Goal: Task Accomplishment & Management: Complete application form

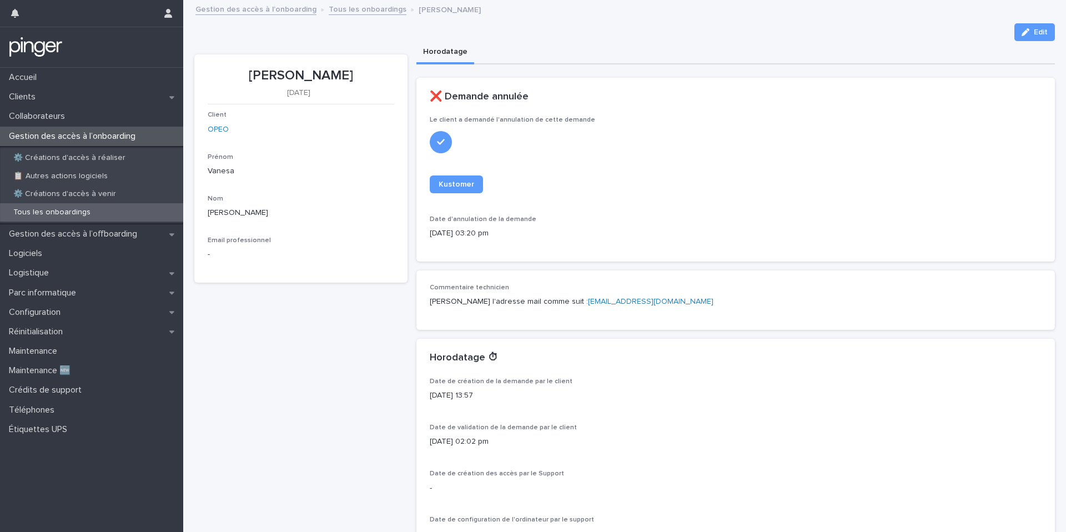
click at [98, 153] on p "⚙️ Créations d'accès à réaliser" at bounding box center [69, 157] width 130 height 9
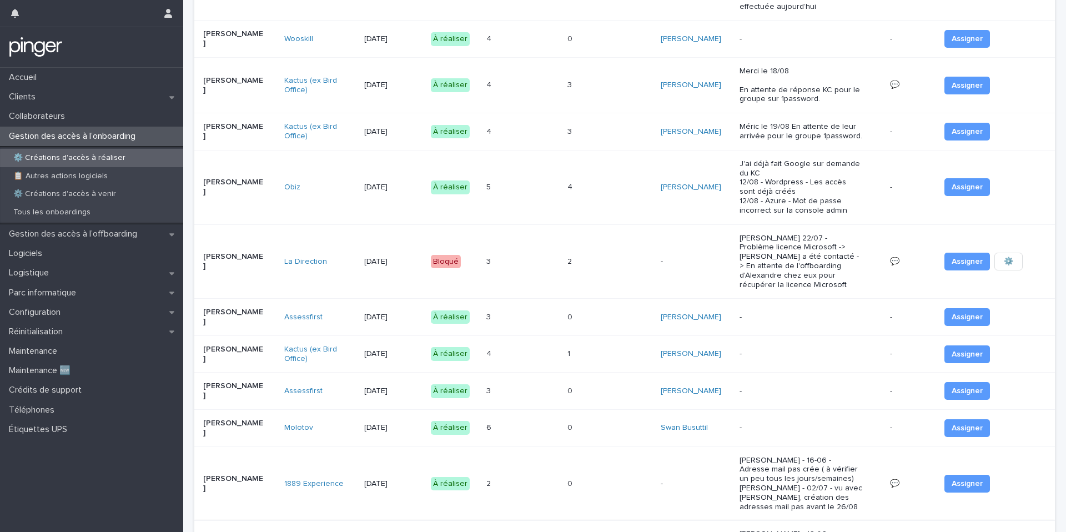
scroll to position [182, 0]
click at [107, 268] on div "Logistique" at bounding box center [91, 272] width 183 height 19
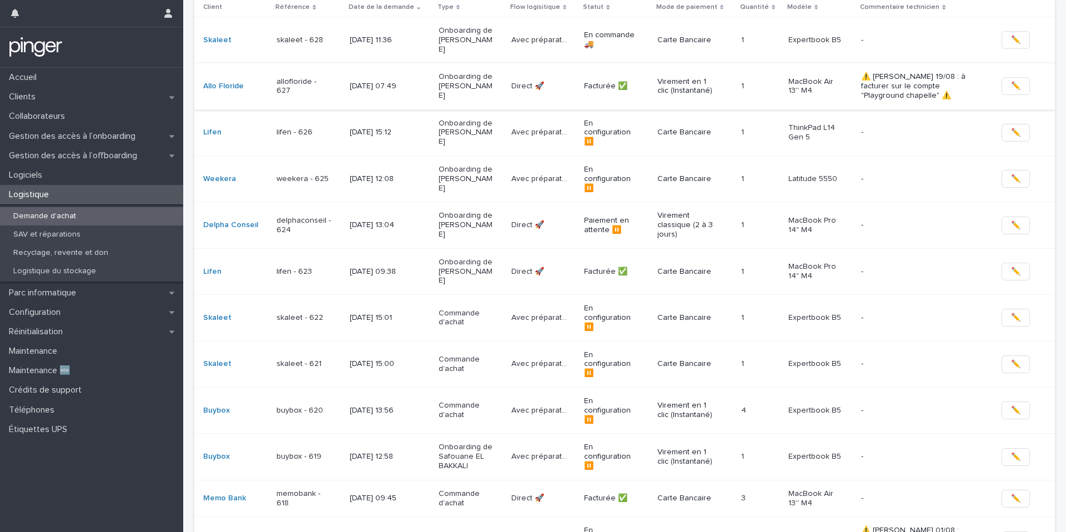
scroll to position [135, 0]
click at [403, 387] on td "6/8/2025 13:56" at bounding box center [389, 410] width 89 height 46
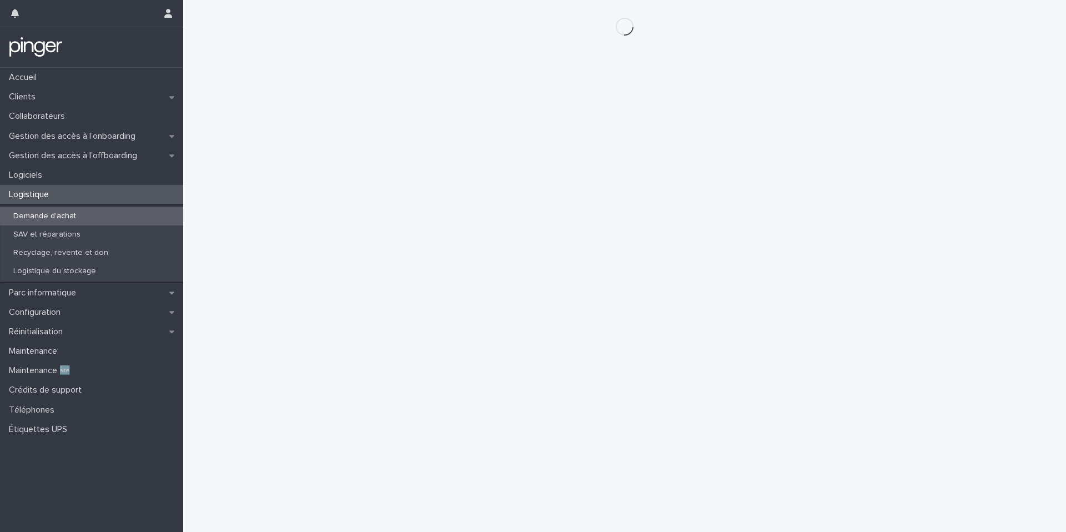
click at [403, 360] on div "Loading... Saving… Loading... Saving…" at bounding box center [625, 252] width 872 height 504
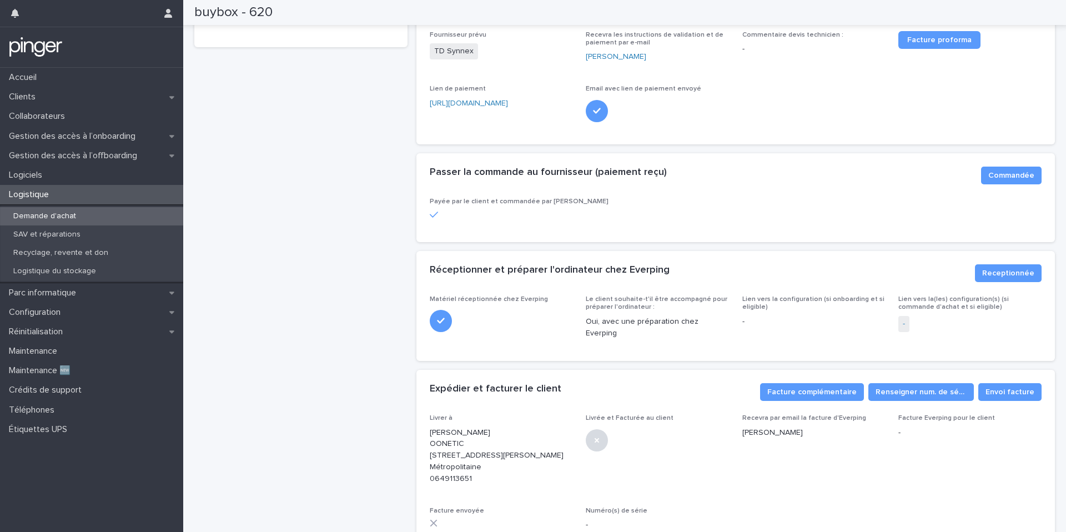
scroll to position [259, 0]
click at [86, 212] on div "Demande d'achat" at bounding box center [91, 216] width 183 height 18
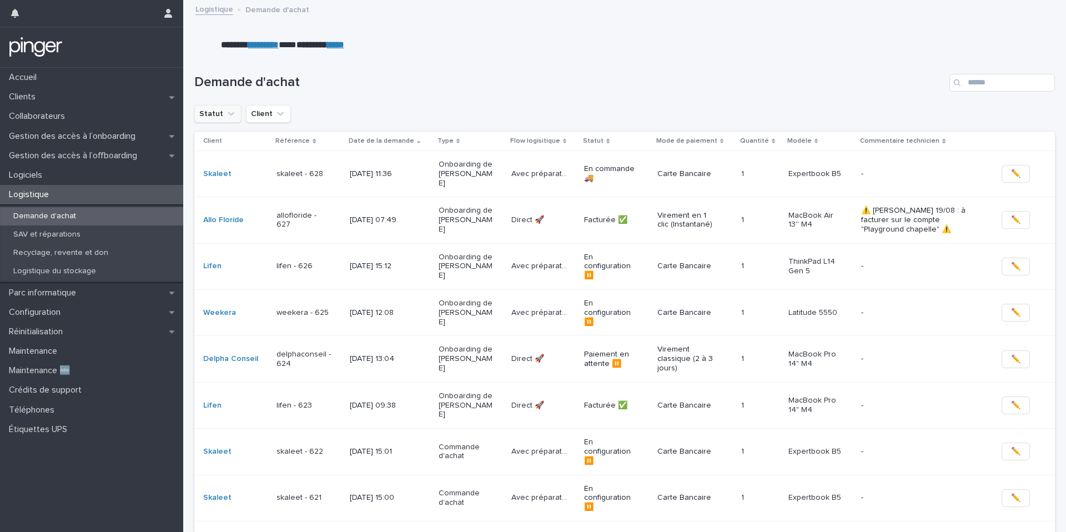
click at [217, 116] on button "Statut" at bounding box center [217, 114] width 47 height 18
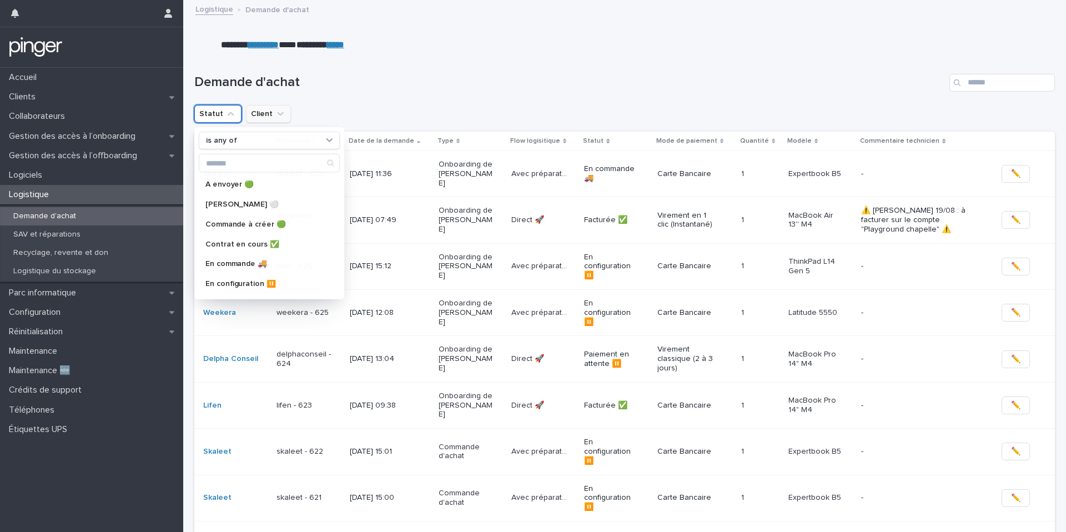
click at [258, 121] on button "Client" at bounding box center [268, 114] width 45 height 18
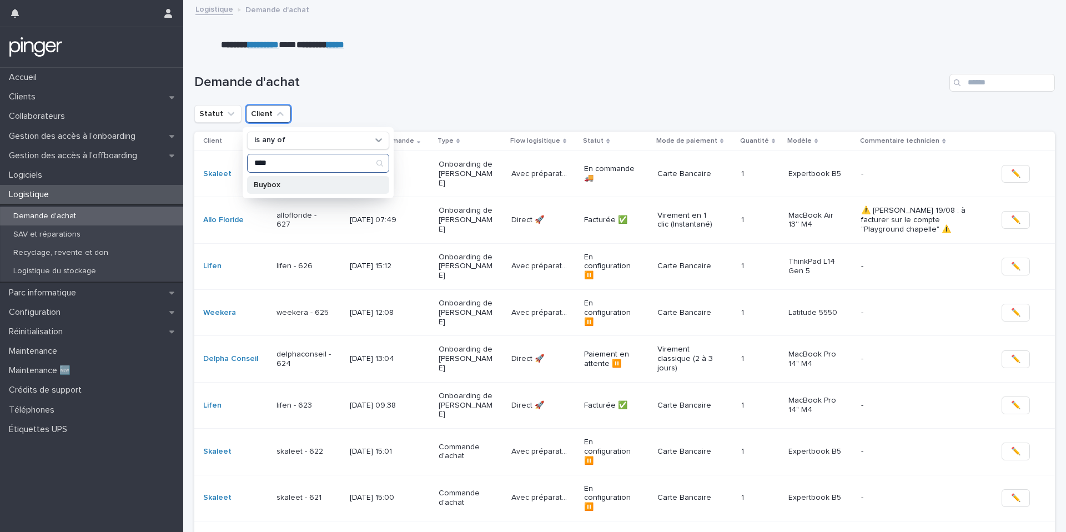
type input "****"
click at [292, 183] on p "Buybox" at bounding box center [313, 185] width 118 height 8
click at [395, 93] on div "Demande d'achat" at bounding box center [624, 78] width 861 height 53
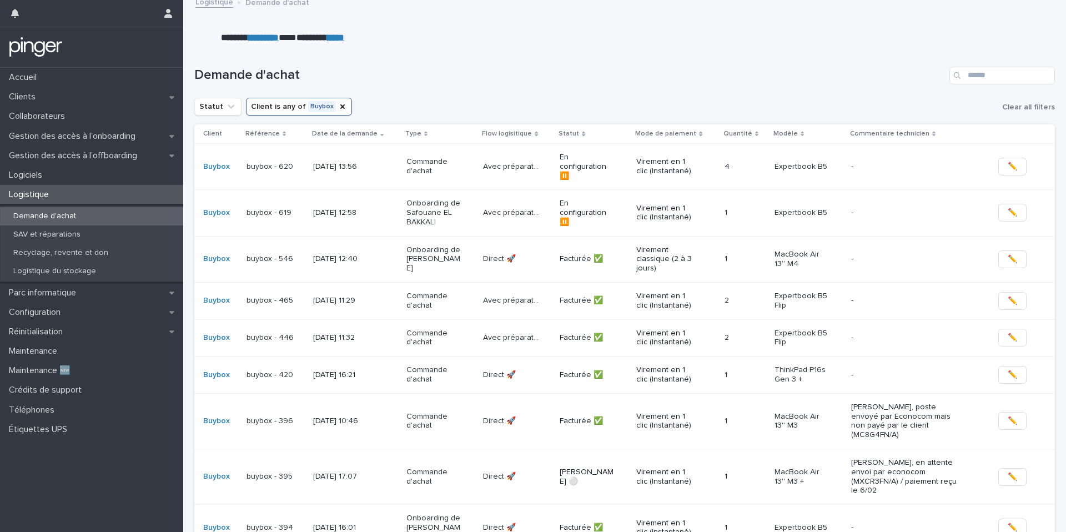
scroll to position [7, 0]
click at [129, 311] on div "Configuration" at bounding box center [91, 312] width 183 height 19
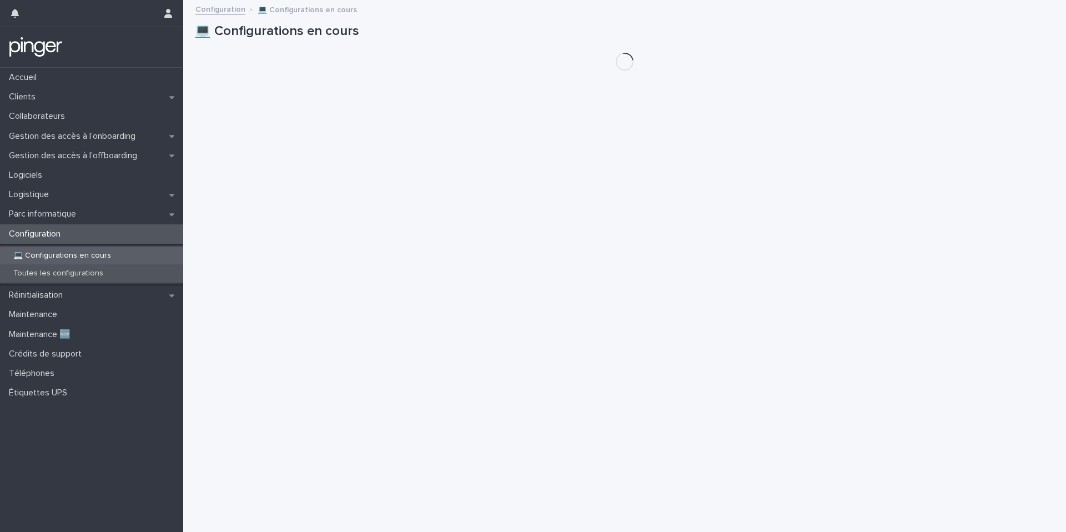
click at [129, 273] on div "Toutes les configurations" at bounding box center [91, 273] width 183 height 18
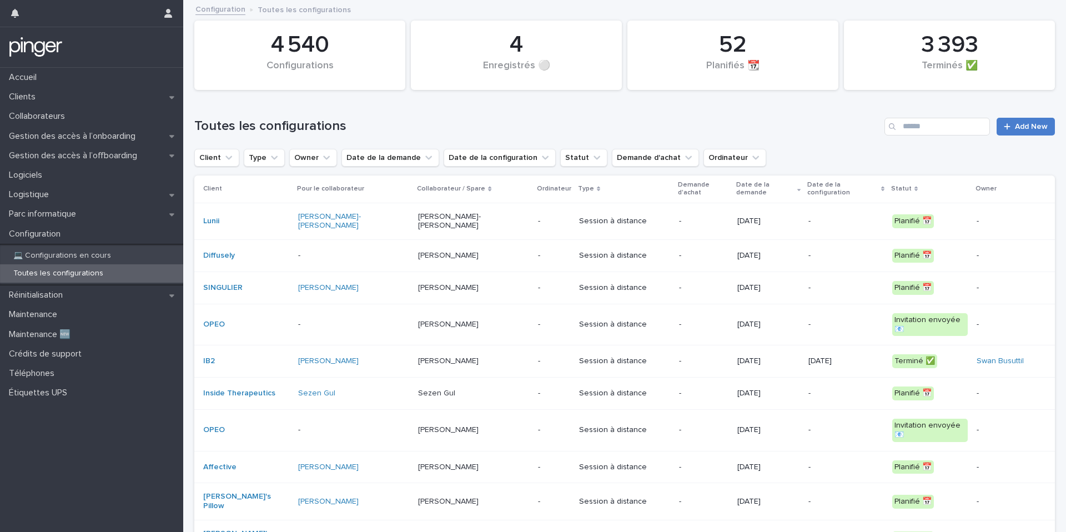
click at [1014, 128] on div at bounding box center [1009, 127] width 11 height 8
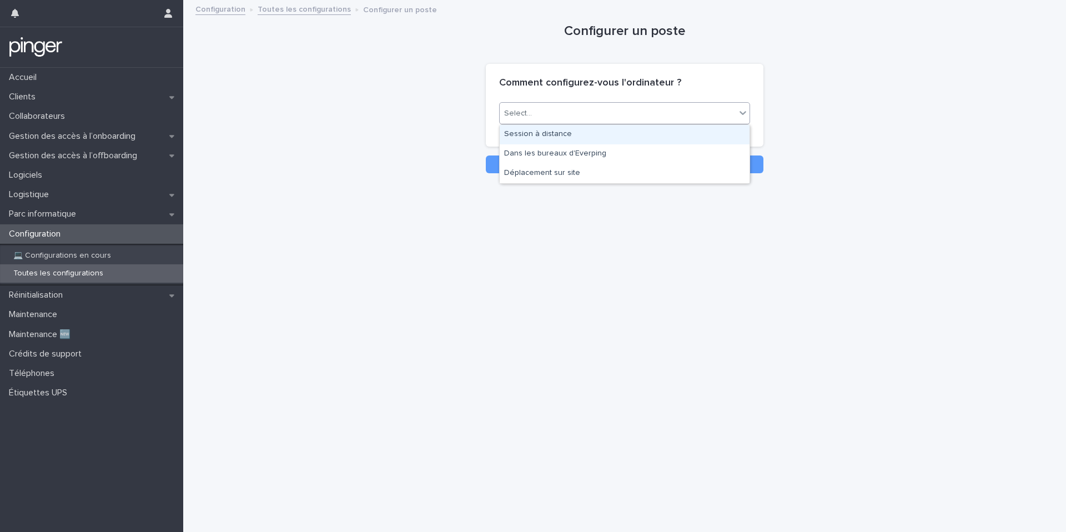
click at [556, 107] on div "Select..." at bounding box center [618, 113] width 236 height 18
click at [546, 129] on div "Session à distance" at bounding box center [625, 134] width 250 height 19
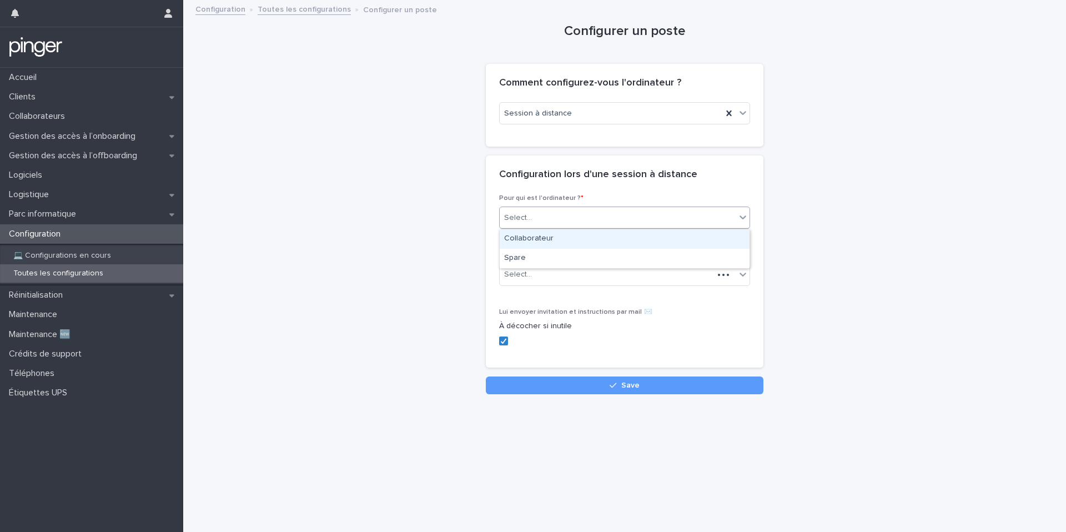
click at [529, 215] on div "Select..." at bounding box center [518, 218] width 28 height 12
click at [529, 237] on div "Collaborateur" at bounding box center [625, 238] width 250 height 19
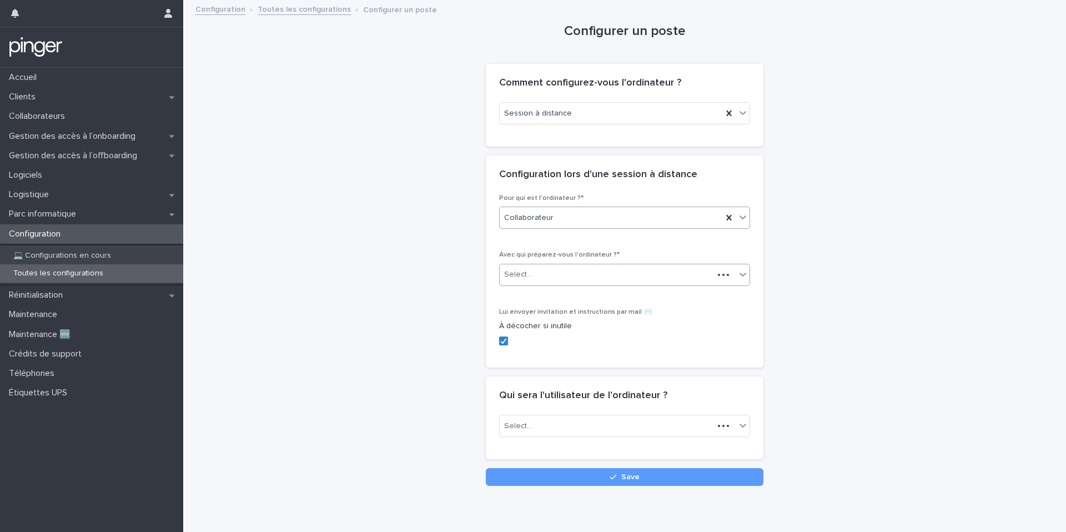
click at [552, 280] on div "Select..." at bounding box center [607, 274] width 214 height 18
type input "*******"
click at [536, 431] on div "Select..." at bounding box center [618, 426] width 236 height 18
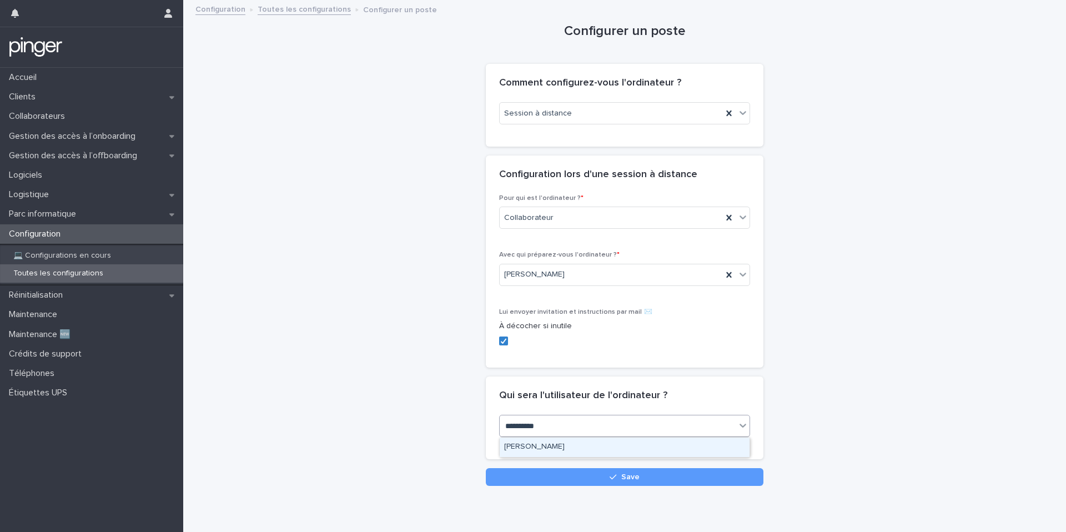
type input "**********"
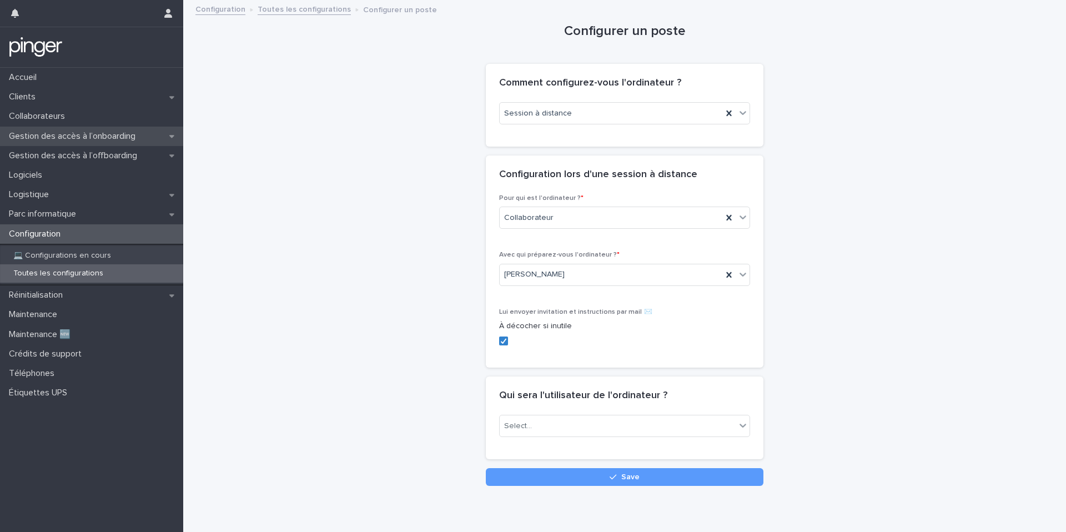
click at [91, 132] on p "Gestion des accès à l’onboarding" at bounding box center [74, 136] width 140 height 11
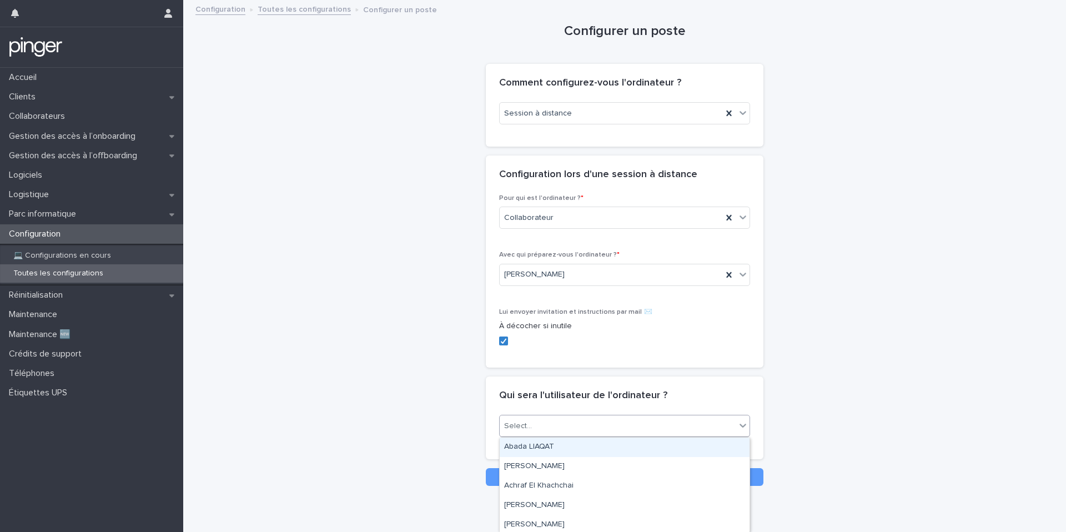
click at [573, 430] on div "Select..." at bounding box center [618, 426] width 236 height 18
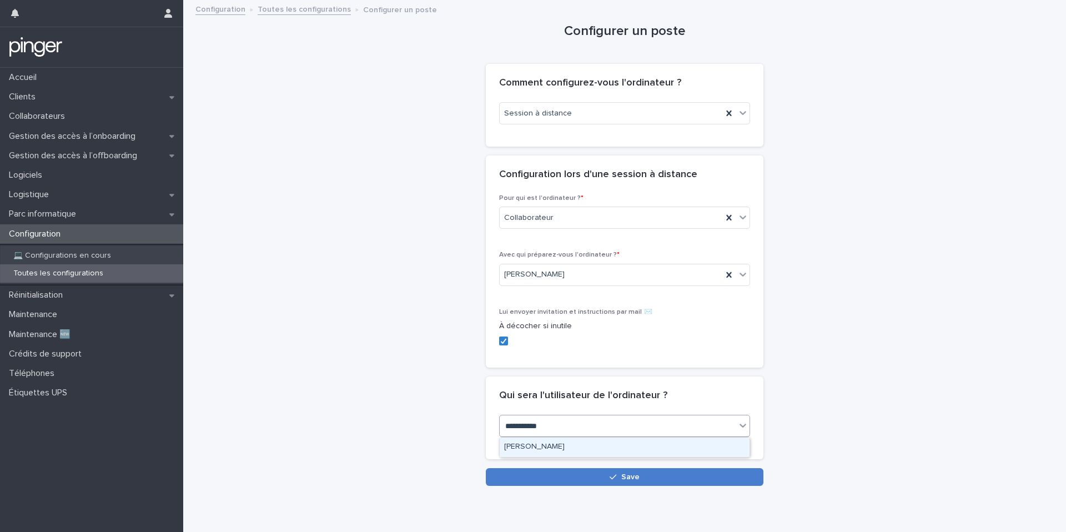
type input "**********"
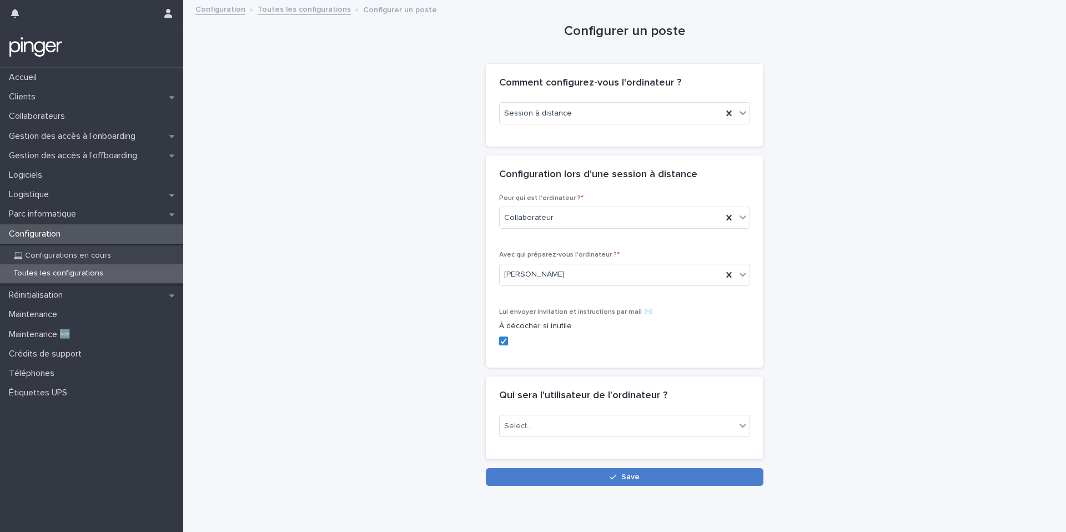
click at [550, 475] on button "Save" at bounding box center [625, 477] width 278 height 18
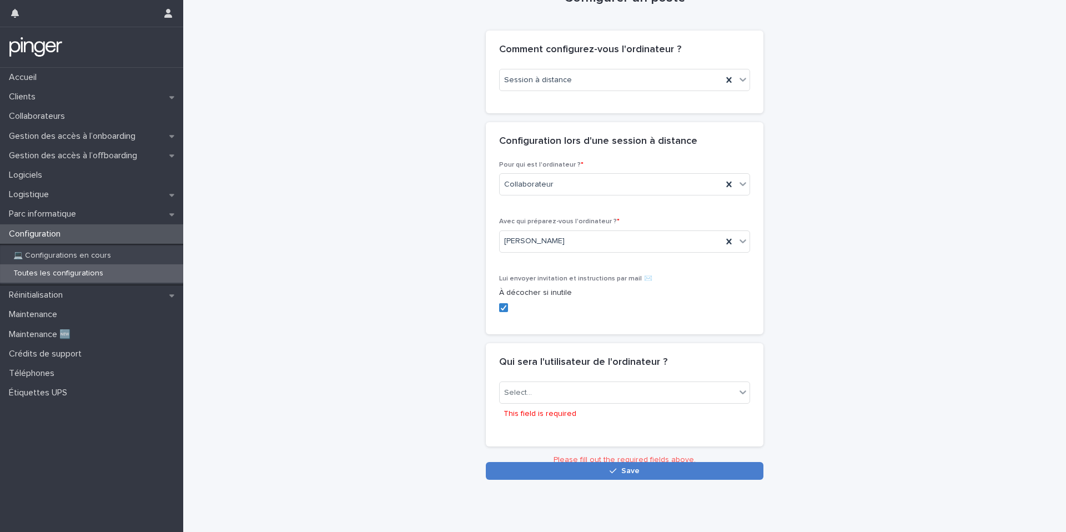
scroll to position [38, 0]
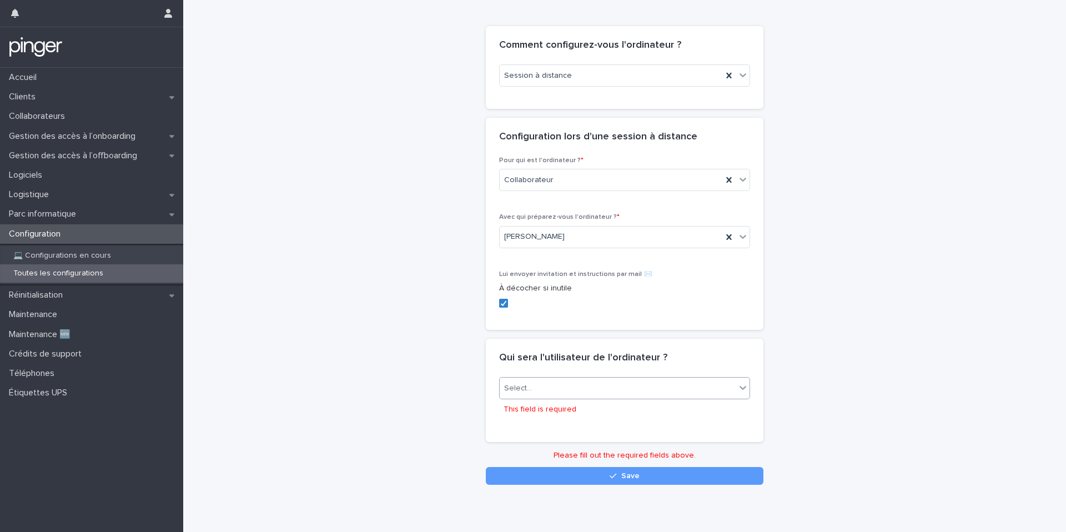
click at [542, 388] on div "Select..." at bounding box center [618, 388] width 236 height 18
type input "**********"
click at [536, 412] on div "Clemence Dumas" at bounding box center [625, 409] width 250 height 19
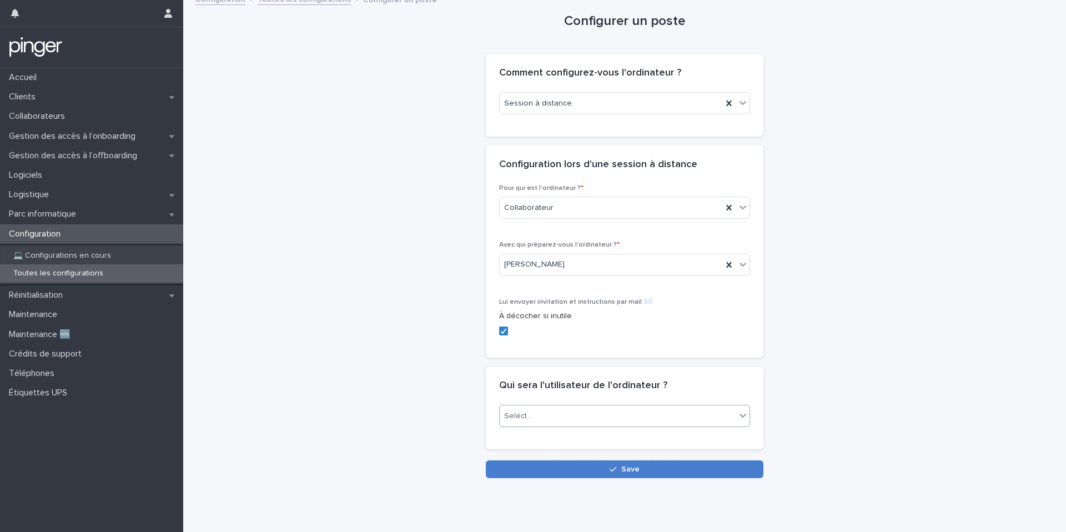
scroll to position [9, 0]
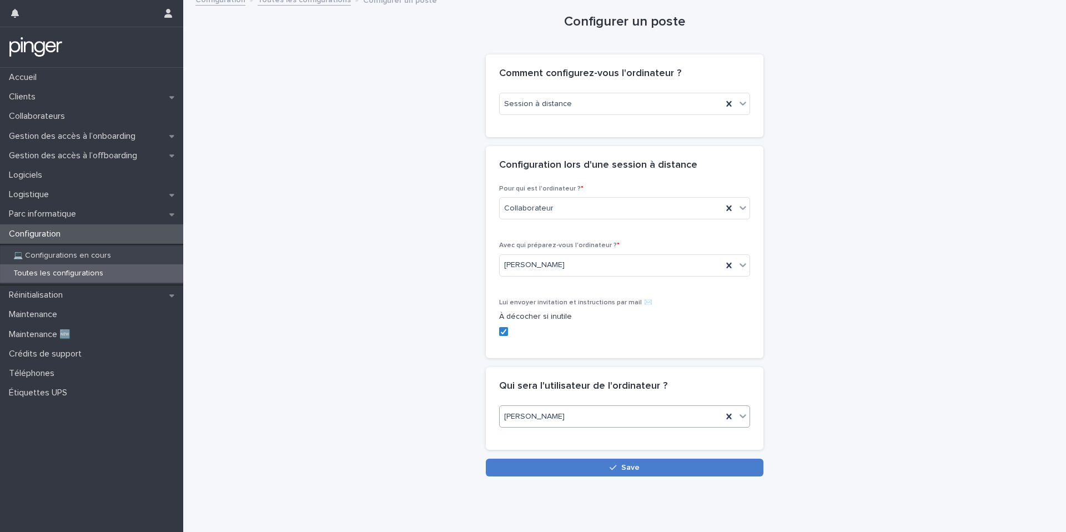
click at [526, 464] on button "Save" at bounding box center [625, 468] width 278 height 18
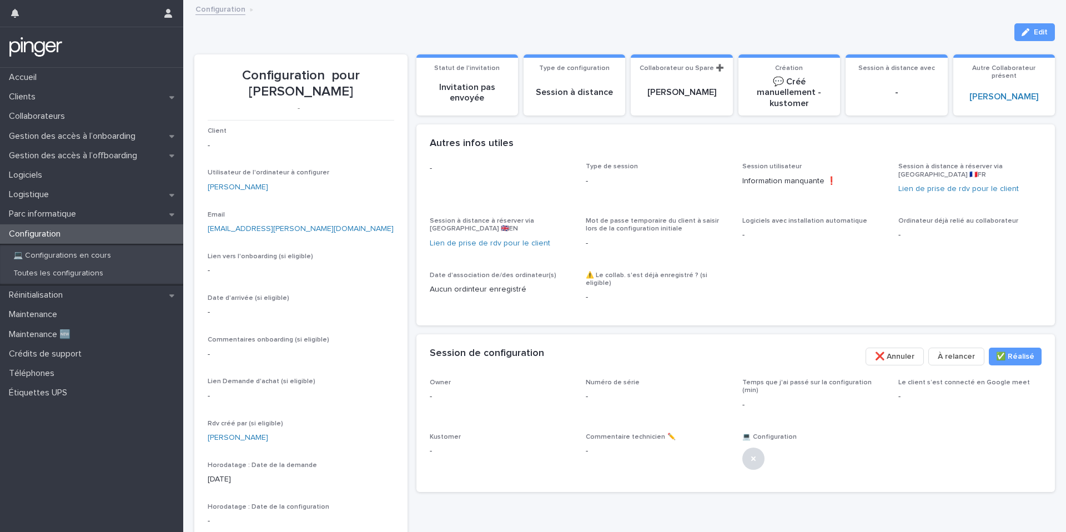
click at [153, 272] on div "Toutes les configurations" at bounding box center [91, 273] width 183 height 18
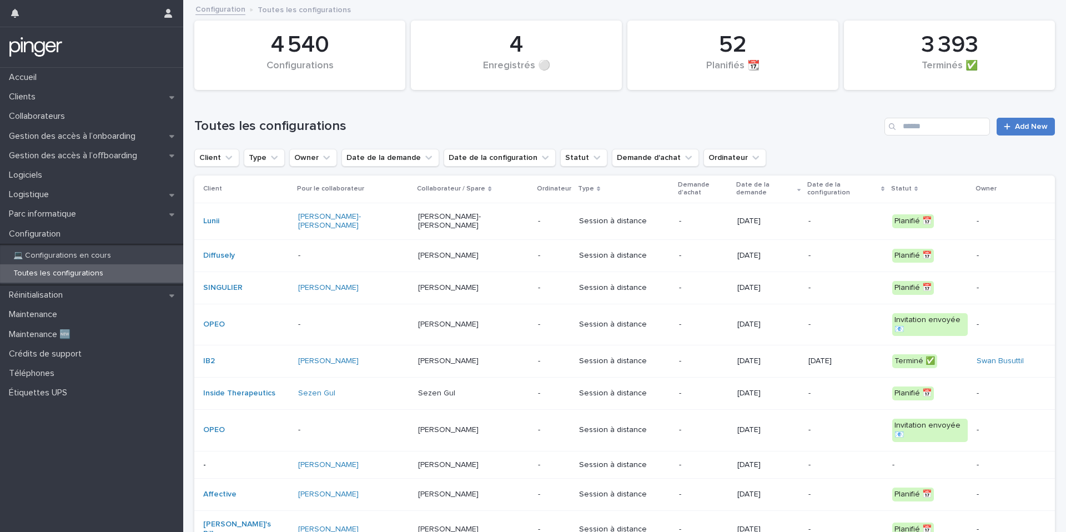
click at [1042, 124] on span "Add New" at bounding box center [1031, 127] width 33 height 8
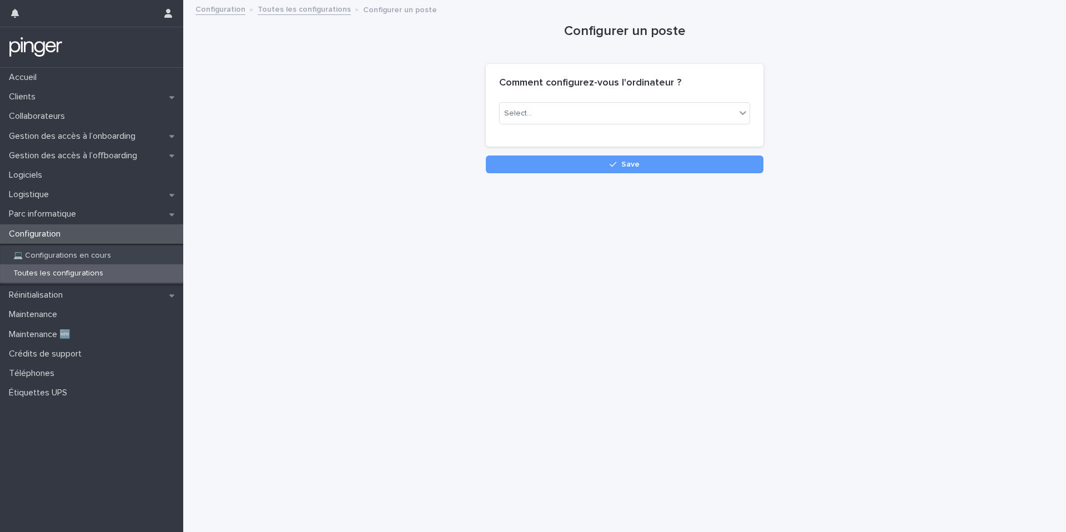
click at [578, 124] on div "Select..." at bounding box center [624, 117] width 251 height 31
click at [577, 117] on div "Select..." at bounding box center [618, 113] width 236 height 18
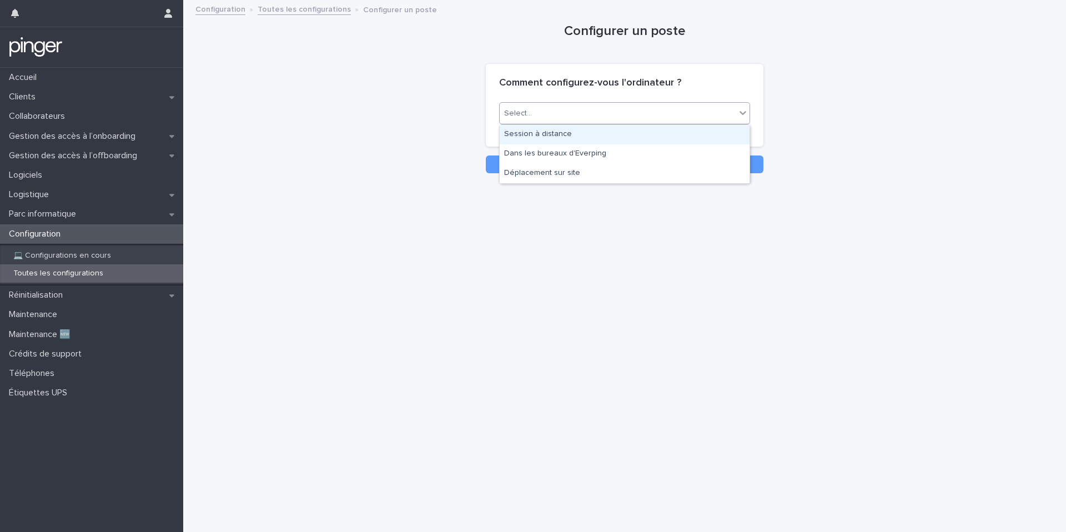
click at [565, 129] on div "Session à distance" at bounding box center [625, 134] width 250 height 19
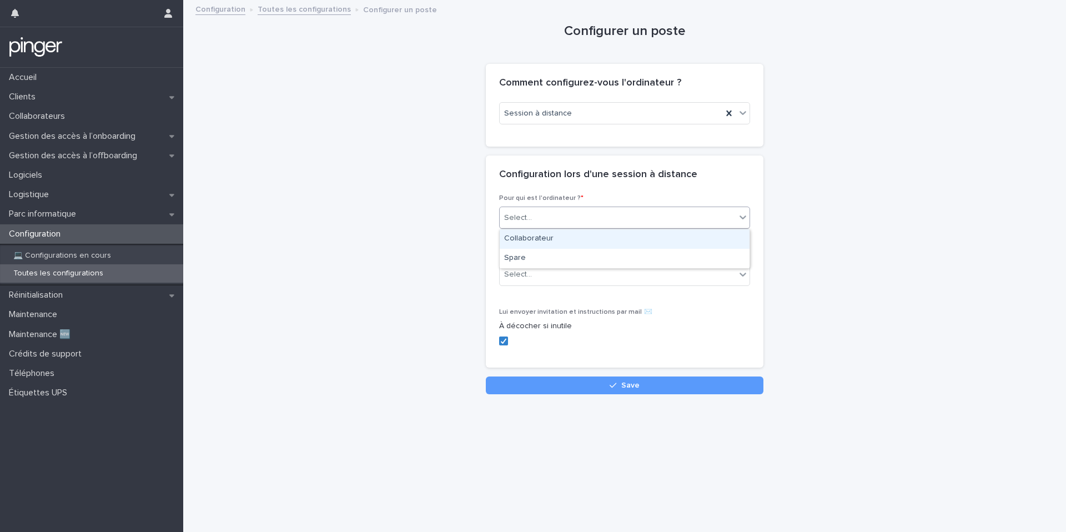
click at [543, 209] on div "Select..." at bounding box center [618, 218] width 236 height 18
click at [543, 223] on div "Select..." at bounding box center [618, 218] width 236 height 18
click at [543, 221] on div "Select..." at bounding box center [618, 218] width 236 height 18
click at [543, 236] on div "Collaborateur" at bounding box center [625, 238] width 250 height 19
click at [543, 267] on div "Select..." at bounding box center [618, 274] width 236 height 18
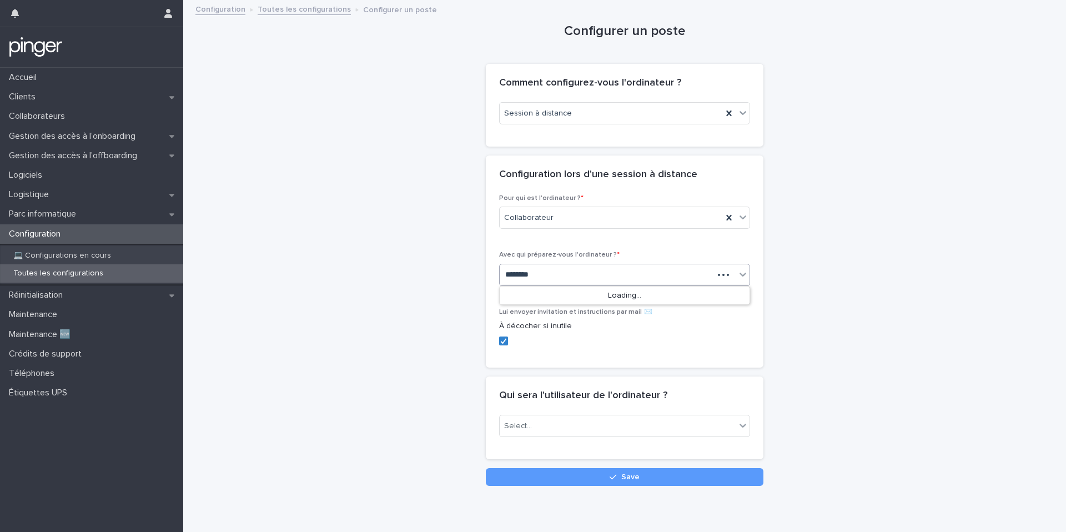
type input "*********"
click at [555, 289] on div "Claudia Giuliani" at bounding box center [625, 296] width 250 height 19
click at [553, 424] on div "Select..." at bounding box center [618, 426] width 236 height 18
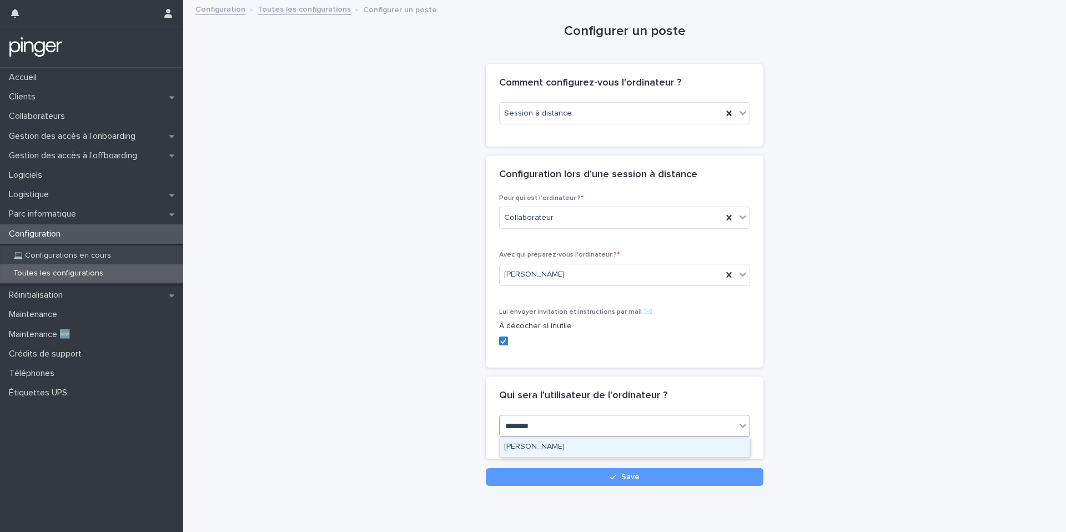
type input "********"
click at [574, 445] on div "Fernanda DUCHEN" at bounding box center [625, 447] width 250 height 19
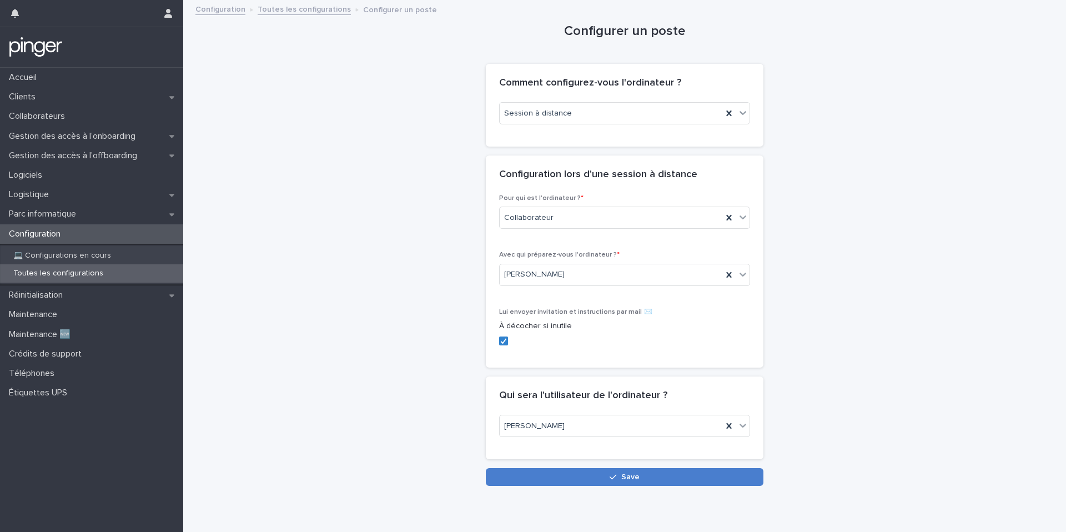
click at [571, 472] on button "Save" at bounding box center [625, 477] width 278 height 18
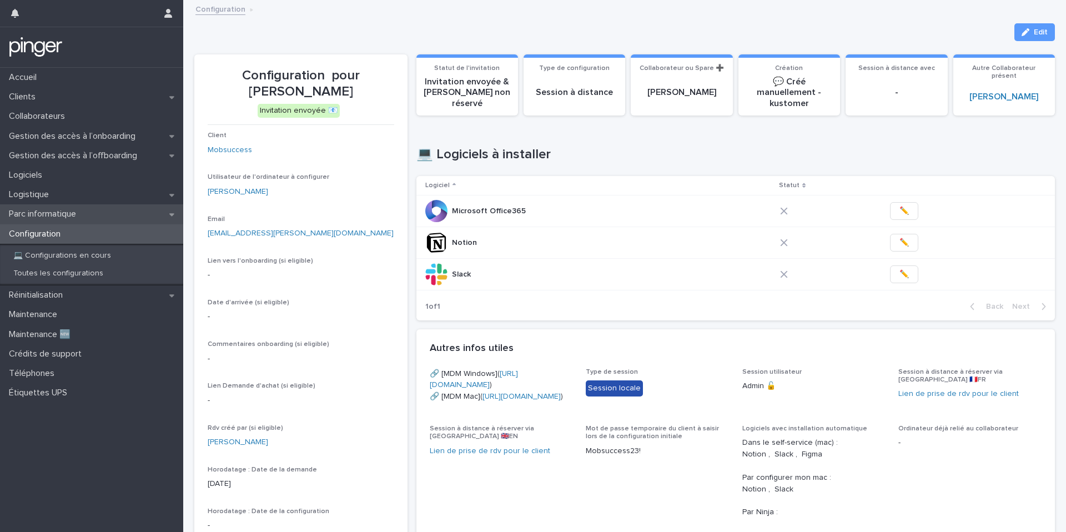
click at [94, 215] on div "Parc informatique" at bounding box center [91, 213] width 183 height 19
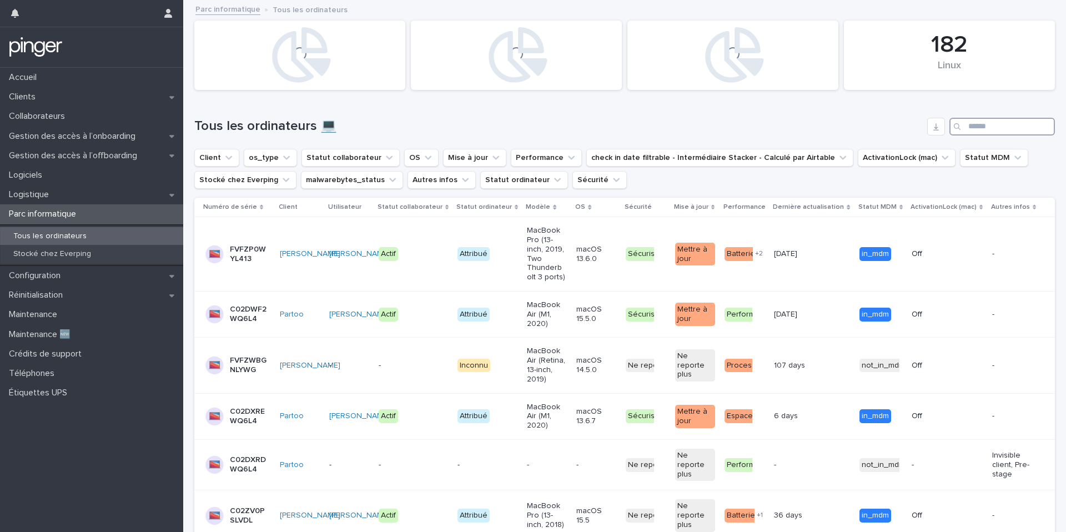
click at [984, 121] on input "Search" at bounding box center [1003, 127] width 106 height 18
paste input "**********"
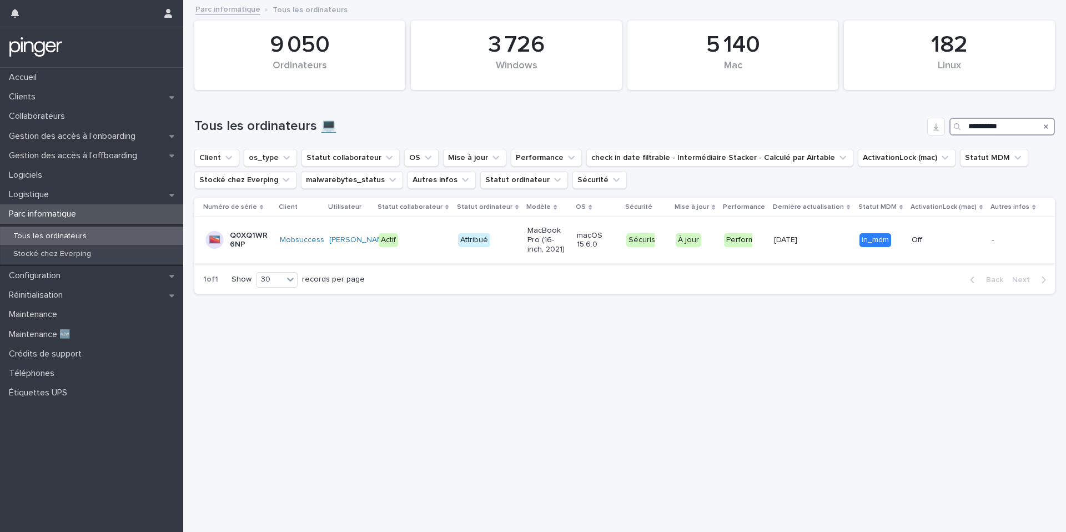
type input "**********"
click at [402, 225] on td "Actif" at bounding box center [413, 240] width 79 height 46
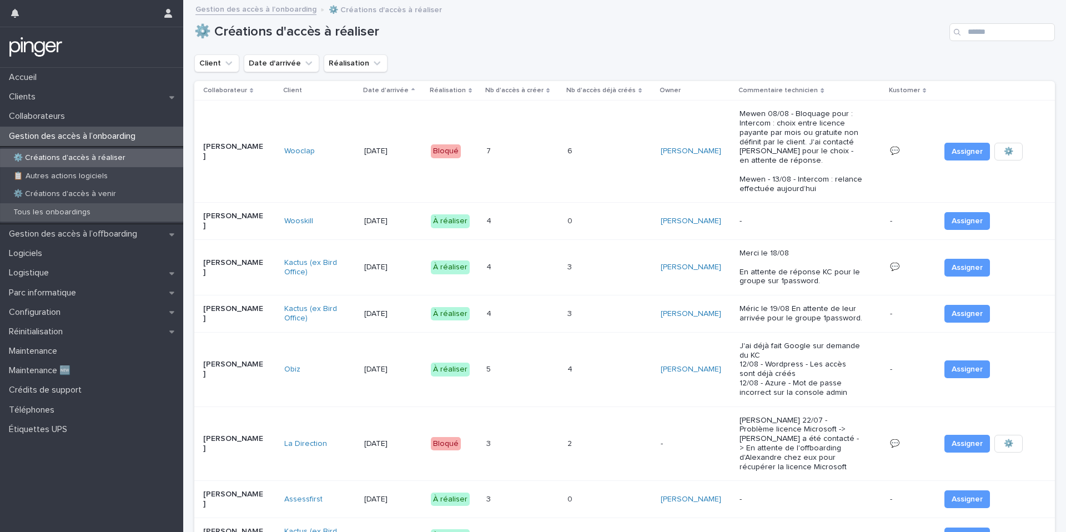
click at [139, 216] on div "Tous les onboardings" at bounding box center [91, 212] width 183 height 18
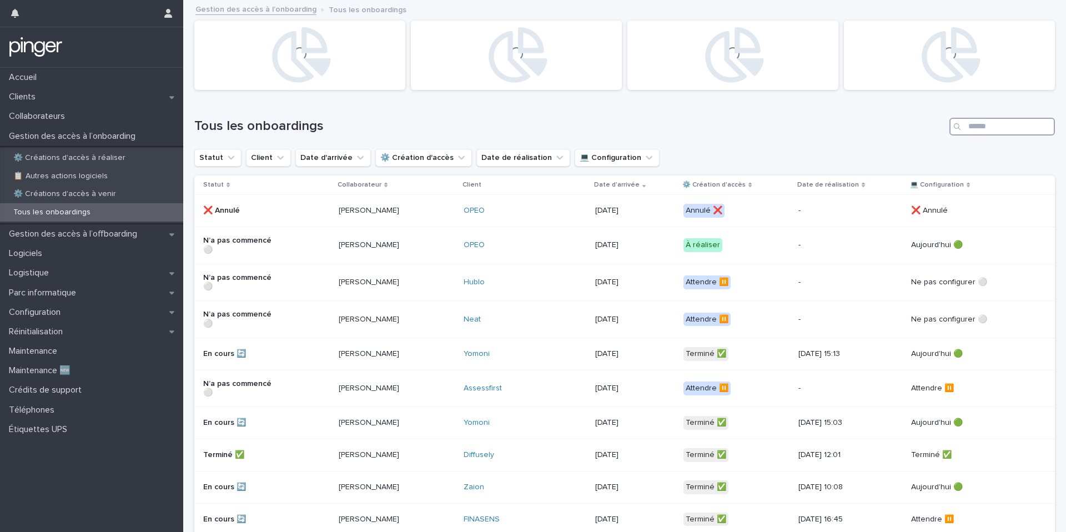
click at [992, 130] on input "Search" at bounding box center [1003, 127] width 106 height 18
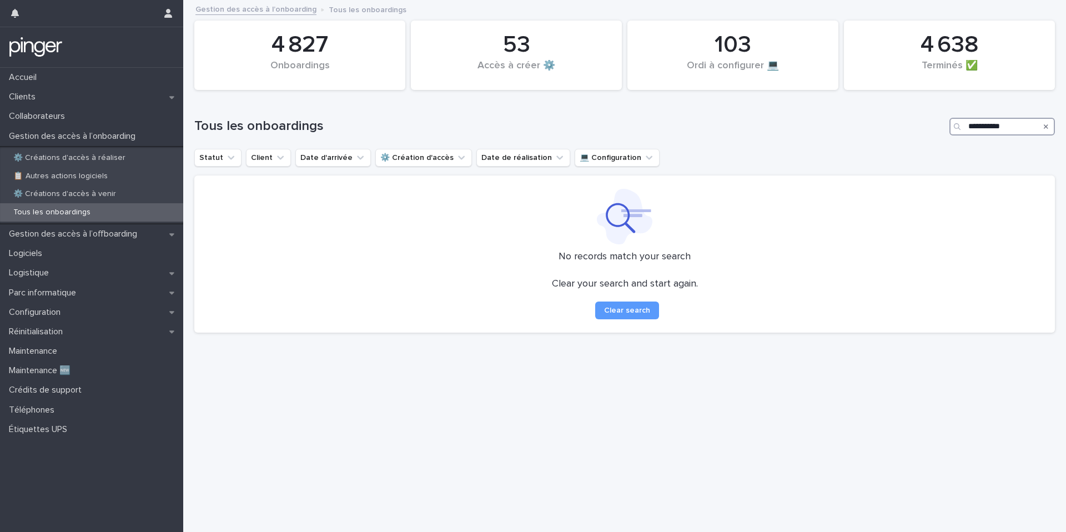
click at [977, 130] on input "**********" at bounding box center [1003, 127] width 106 height 18
type input "**********"
click at [59, 121] on p "Collaborateurs" at bounding box center [38, 116] width 69 height 11
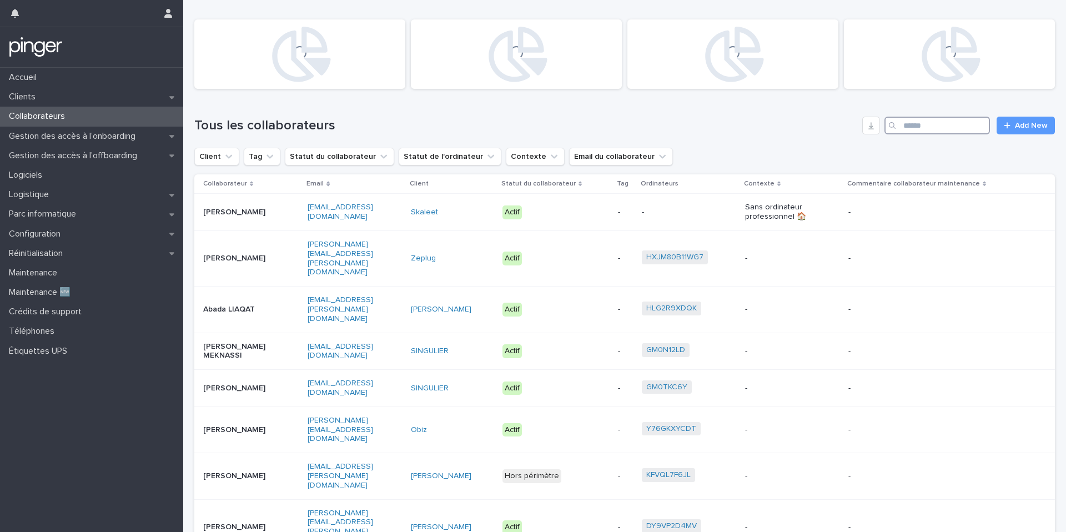
click at [967, 128] on input "Search" at bounding box center [938, 126] width 106 height 18
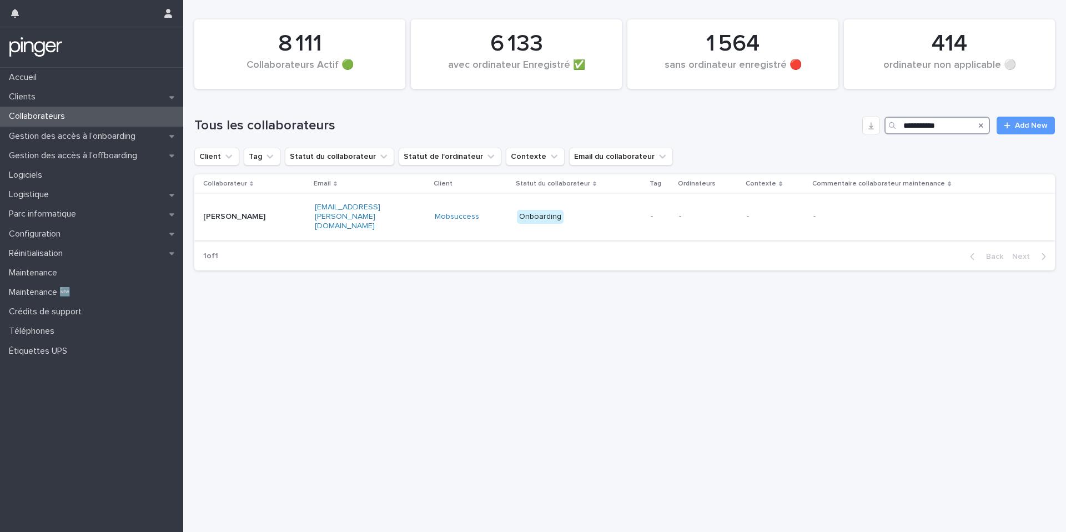
type input "**********"
click at [586, 218] on p "Onboarding" at bounding box center [551, 217] width 69 height 14
